Goal: Information Seeking & Learning: Learn about a topic

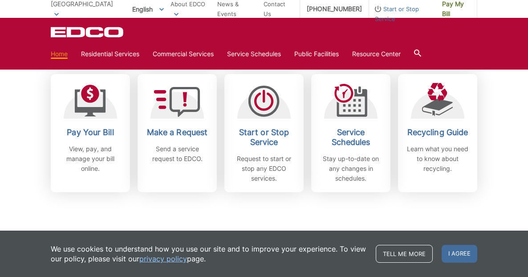
scroll to position [249, 0]
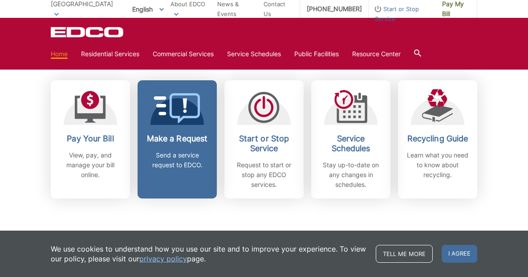
click at [167, 151] on p "Send a service request to EDCO." at bounding box center [177, 160] width 66 height 20
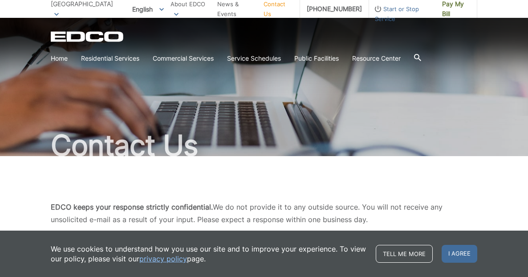
click at [348, 164] on div "EDCO keeps your response strictly confidential. We do not provide it to any out…" at bounding box center [264, 248] width 427 height 184
click at [258, 156] on div "EDCO keeps your response strictly confidential. We do not provide it to any out…" at bounding box center [264, 248] width 427 height 184
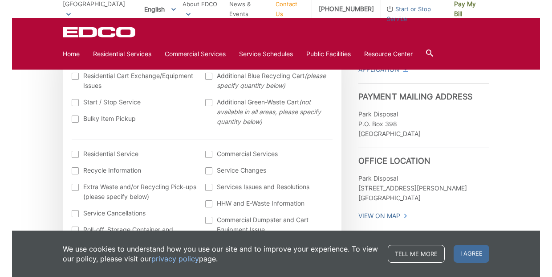
scroll to position [285, 0]
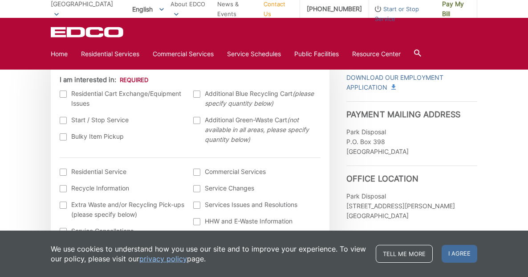
click at [64, 94] on div at bounding box center [63, 93] width 7 height 7
click at [0, 0] on input "I am interested in:" at bounding box center [0, 0] width 0 height 0
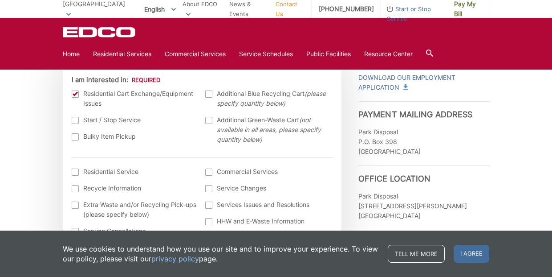
click at [77, 96] on div at bounding box center [75, 93] width 7 height 7
click at [0, 0] on input "I am interested in:" at bounding box center [0, 0] width 0 height 0
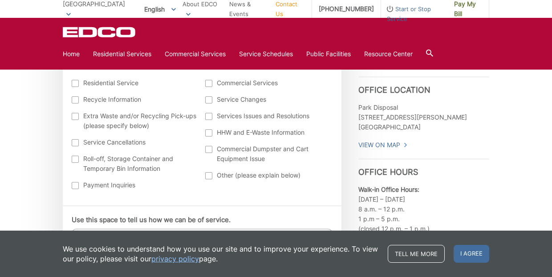
scroll to position [374, 0]
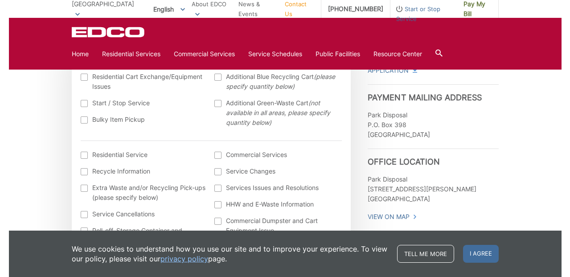
scroll to position [303, 0]
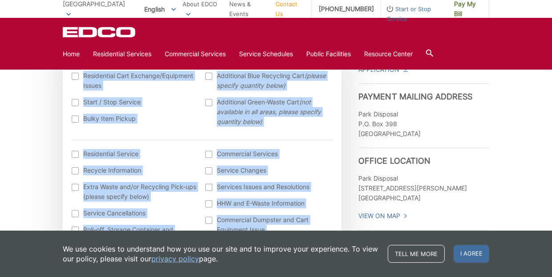
drag, startPoint x: 550, startPoint y: 49, endPoint x: 569, endPoint y: 49, distance: 19.6
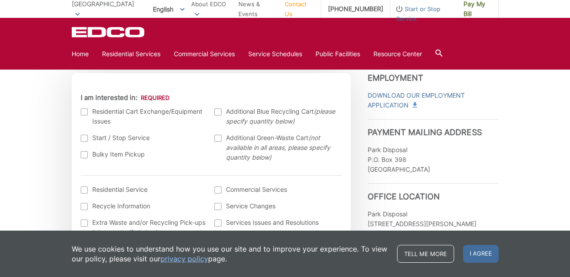
scroll to position [249, 0]
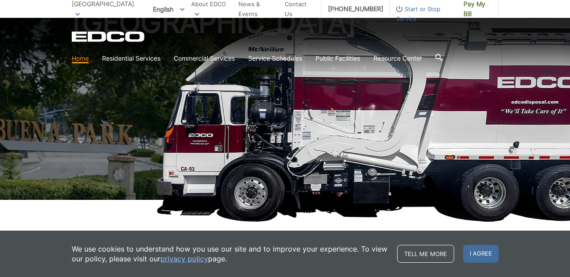
scroll to position [89, 0]
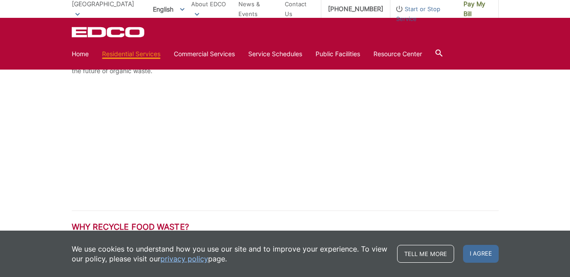
scroll to position [695, 0]
click at [358, 127] on div at bounding box center [285, 140] width 427 height 115
click at [316, 131] on div at bounding box center [285, 140] width 427 height 115
click at [315, 133] on div at bounding box center [285, 140] width 427 height 115
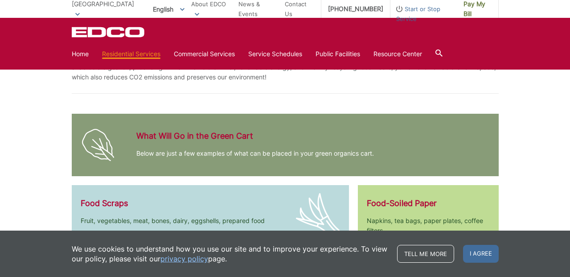
scroll to position [909, 0]
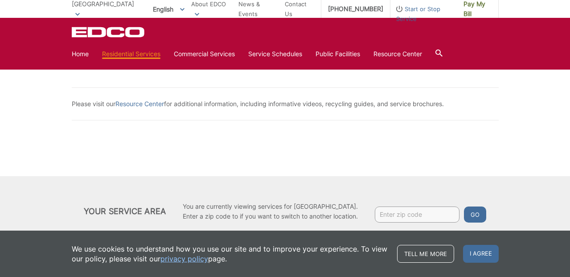
scroll to position [1402, 0]
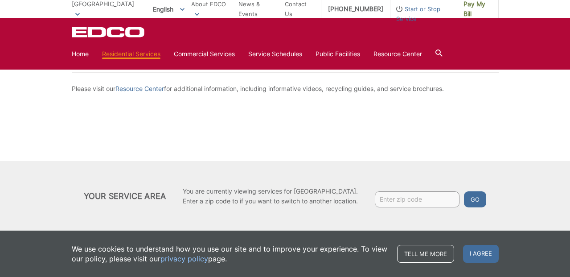
drag, startPoint x: 286, startPoint y: 139, endPoint x: 290, endPoint y: 122, distance: 17.0
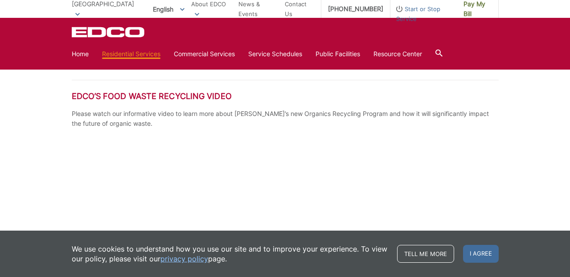
scroll to position [636, 0]
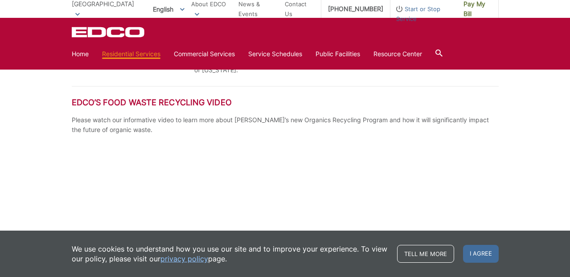
click at [359, 119] on p "Please watch our informative video to learn more about EDCO’s new Organics Recy…" at bounding box center [285, 125] width 427 height 20
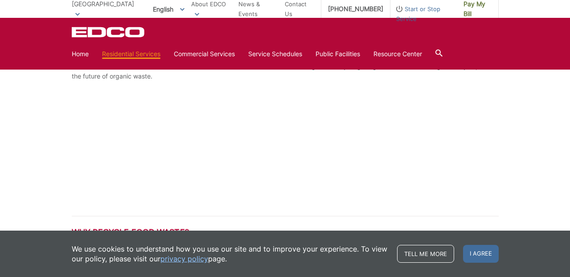
scroll to position [707, 0]
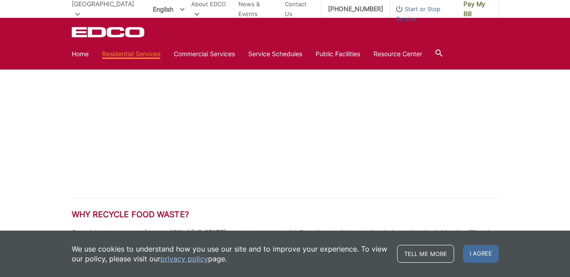
click at [354, 131] on div at bounding box center [285, 128] width 427 height 115
click at [354, 128] on div at bounding box center [285, 128] width 427 height 115
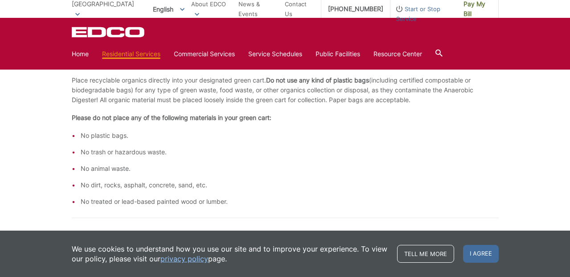
scroll to position [368, 0]
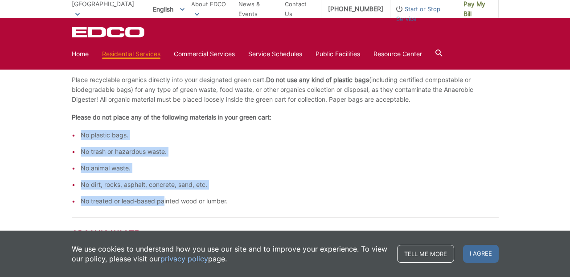
drag, startPoint x: 123, startPoint y: 129, endPoint x: 164, endPoint y: 205, distance: 86.7
click at [164, 205] on div "Recyclable Organics Includes grass clippings brush weeds hedge trimmings branch…" at bounding box center [285, 57] width 427 height 298
click at [164, 205] on li "No treated or lead-based painted wood or lumber." at bounding box center [290, 201] width 418 height 10
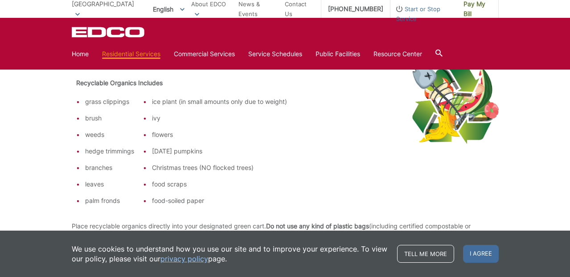
scroll to position [208, 0]
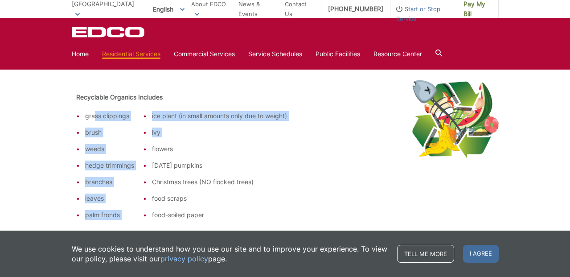
drag, startPoint x: 96, startPoint y: 113, endPoint x: 160, endPoint y: 138, distance: 69.2
click at [160, 138] on tr "grass clippings brush weeds hedge trimmings branches leaves palm fronds ice pla…" at bounding box center [182, 165] width 220 height 118
click at [160, 138] on ul "ice plant (in small amounts only due to weight) ivy flowers Halloween pumpkins …" at bounding box center [215, 165] width 144 height 109
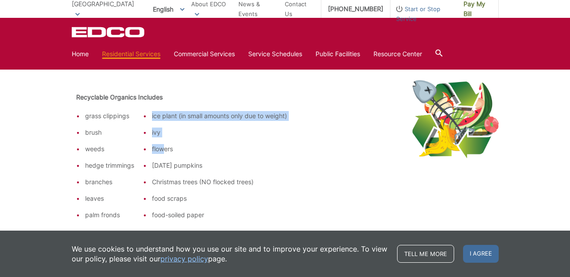
drag, startPoint x: 165, startPoint y: 110, endPoint x: 164, endPoint y: 145, distance: 35.6
click at [164, 145] on td "ice plant (in small amounts only due to weight) ivy flowers Halloween pumpkins …" at bounding box center [215, 165] width 153 height 118
click at [164, 145] on li "flowers" at bounding box center [219, 149] width 135 height 10
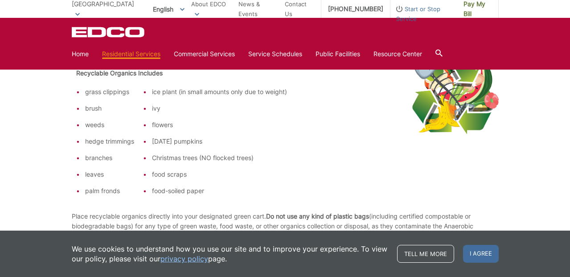
scroll to position [232, 0]
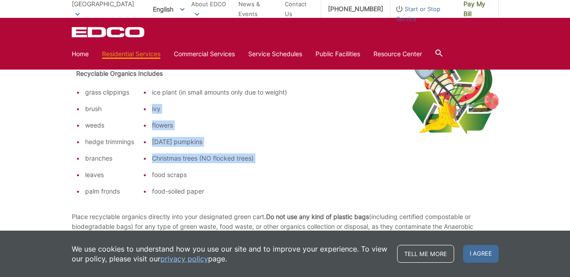
drag, startPoint x: 151, startPoint y: 100, endPoint x: 179, endPoint y: 180, distance: 85.2
click at [179, 180] on ul "ice plant (in small amounts only due to weight) ivy flowers Halloween pumpkins …" at bounding box center [215, 141] width 144 height 109
drag, startPoint x: 172, startPoint y: 108, endPoint x: 183, endPoint y: 162, distance: 54.6
click at [183, 162] on ul "ice plant (in small amounts only due to weight) ivy flowers Halloween pumpkins …" at bounding box center [215, 141] width 144 height 109
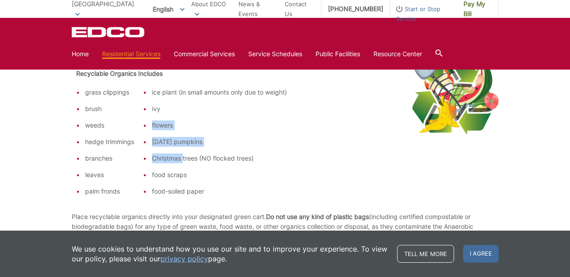
click at [183, 162] on li "Christmas trees (NO flocked trees)" at bounding box center [219, 158] width 135 height 10
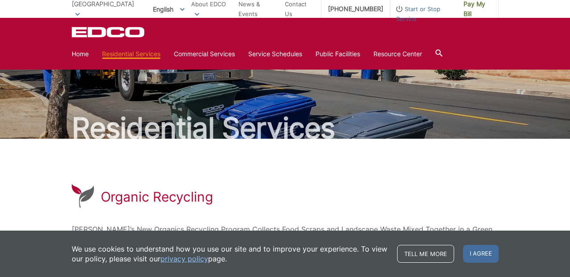
scroll to position [0, 0]
